Goal: Information Seeking & Learning: Find specific fact

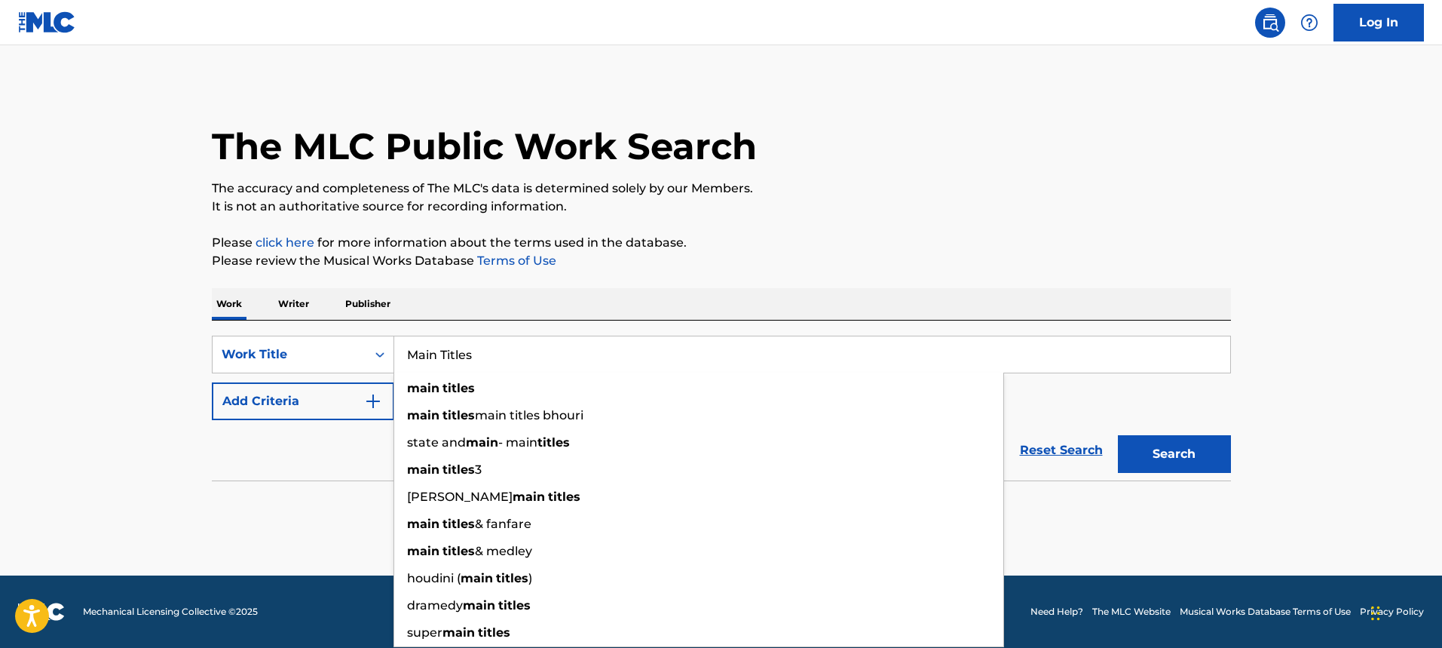
type input "Main Titles"
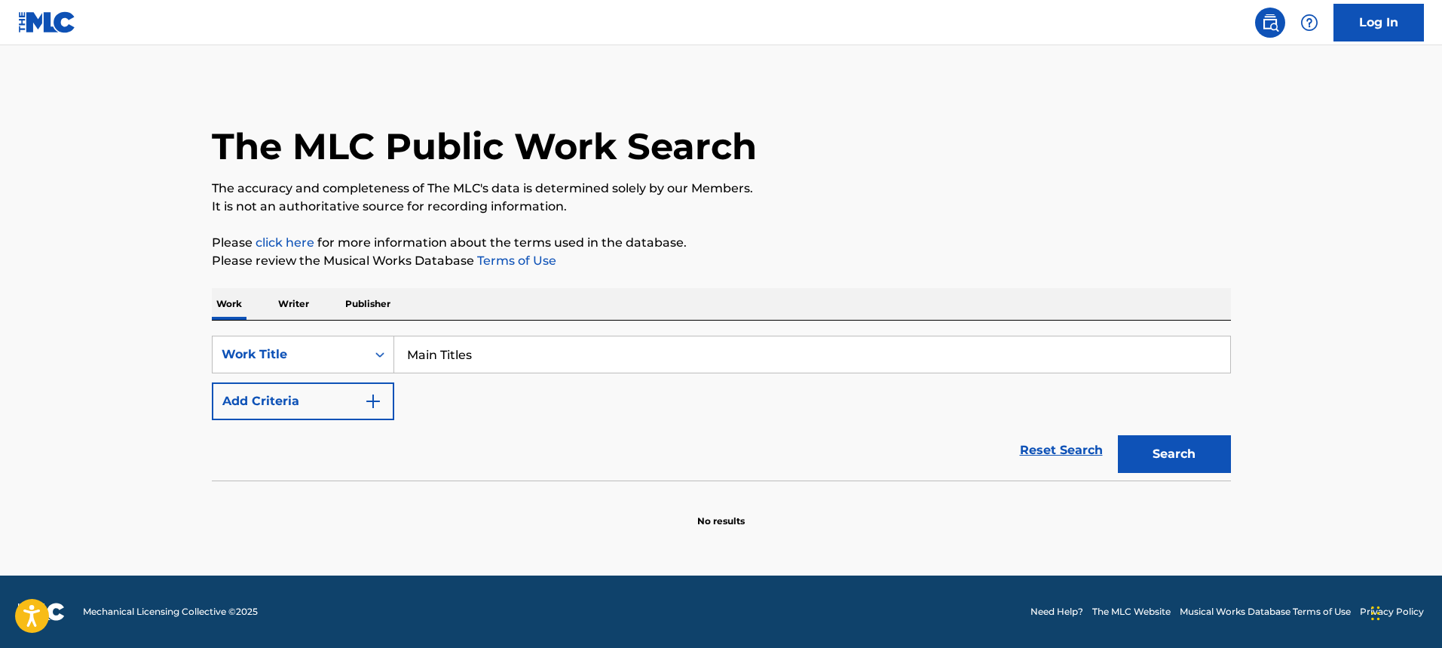
click at [363, 413] on button "Add Criteria" at bounding box center [303, 401] width 182 height 38
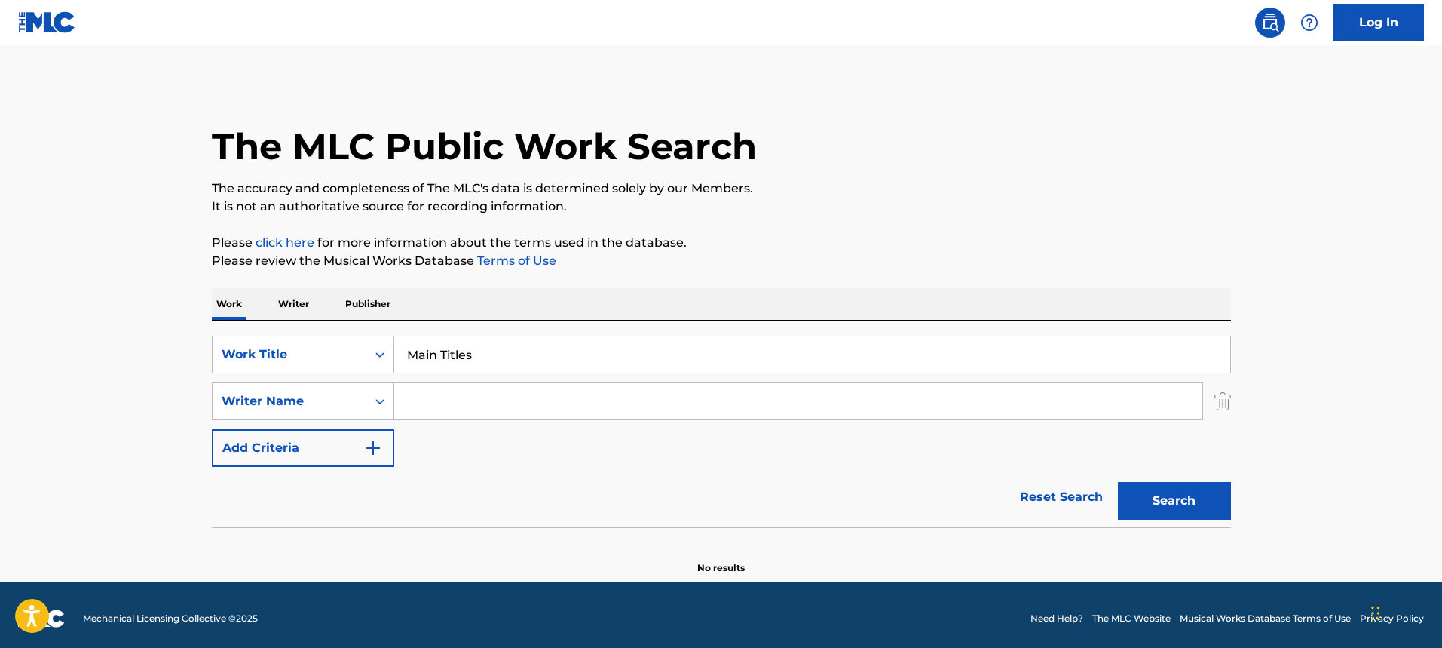
click at [433, 410] on input "Search Form" at bounding box center [798, 401] width 808 height 36
paste input "[PERSON_NAME]"
type input "[PERSON_NAME]"
click at [1118, 482] on button "Search" at bounding box center [1174, 501] width 113 height 38
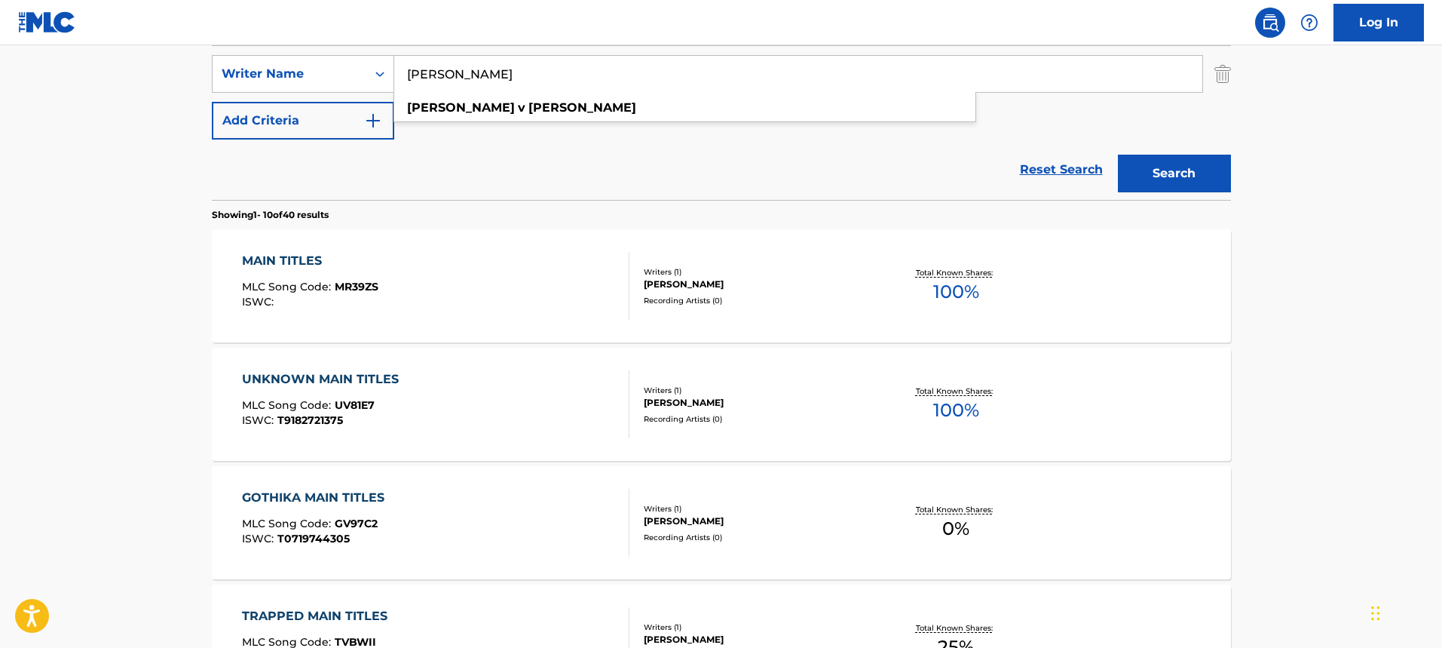
scroll to position [302, 0]
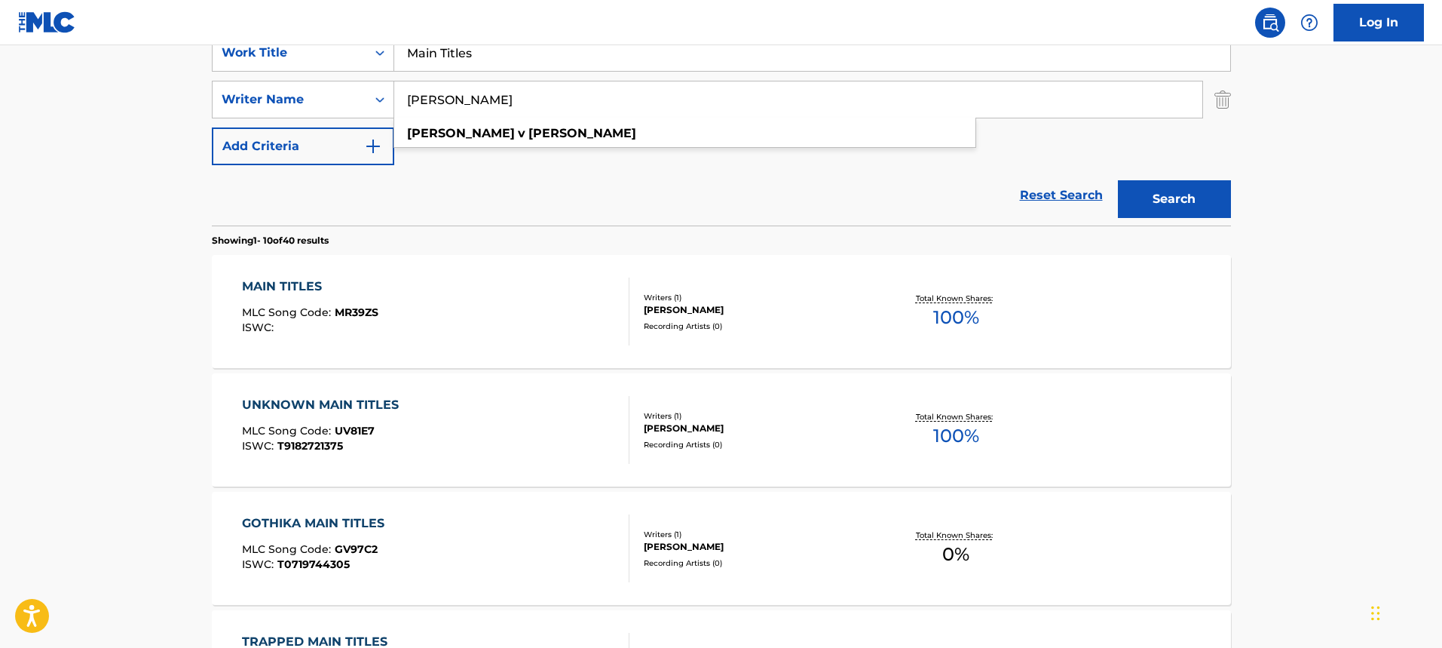
click at [566, 326] on div "MAIN TITLES MLC Song Code : MR39ZS ISWC :" at bounding box center [435, 311] width 387 height 68
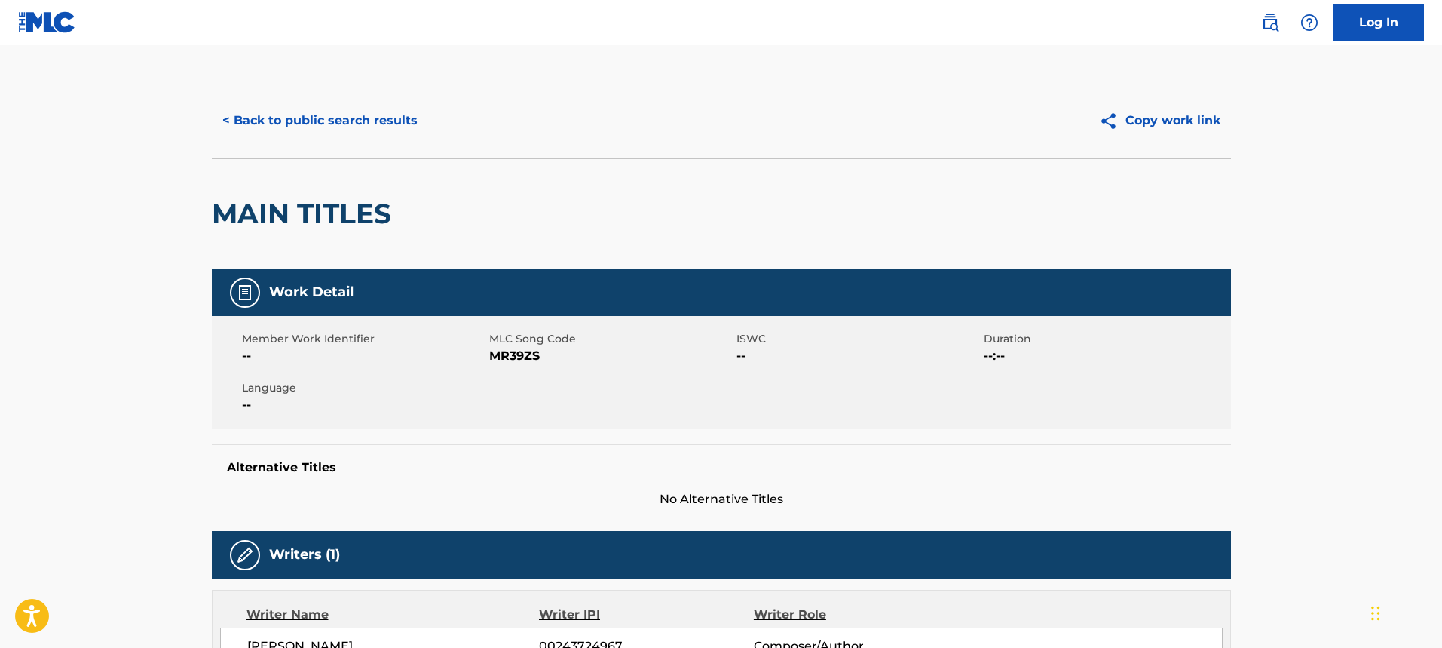
click at [243, 119] on button "< Back to public search results" at bounding box center [320, 121] width 216 height 38
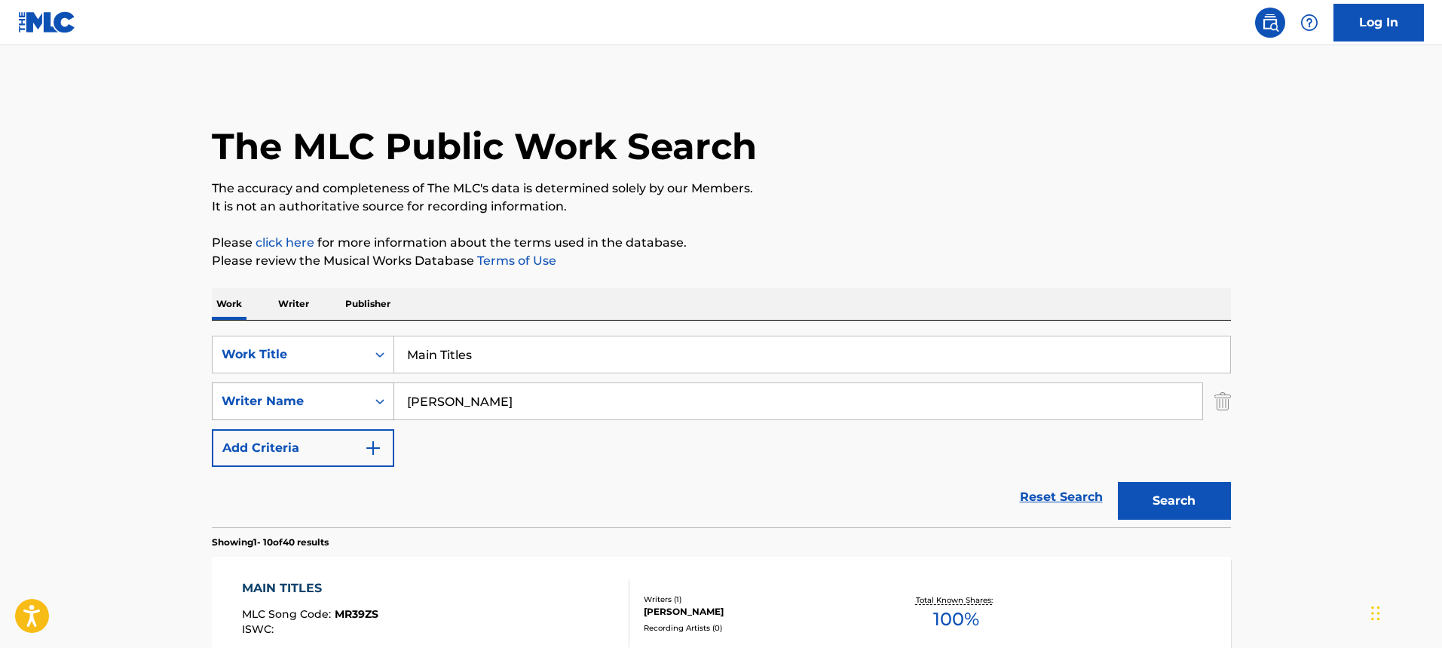
click at [358, 415] on div "Writer Name" at bounding box center [303, 401] width 182 height 38
